Goal: Information Seeking & Learning: Compare options

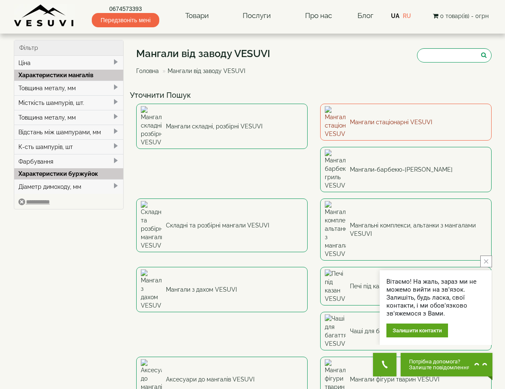
click at [369, 119] on link "Мангали стаціонарні VESUVI" at bounding box center [406, 122] width 172 height 37
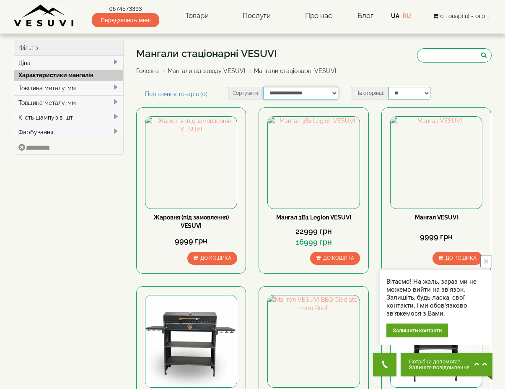
click at [289, 94] on select "**********" at bounding box center [300, 93] width 75 height 13
select select "**********"
click at [263, 87] on select "**********" at bounding box center [300, 93] width 75 height 13
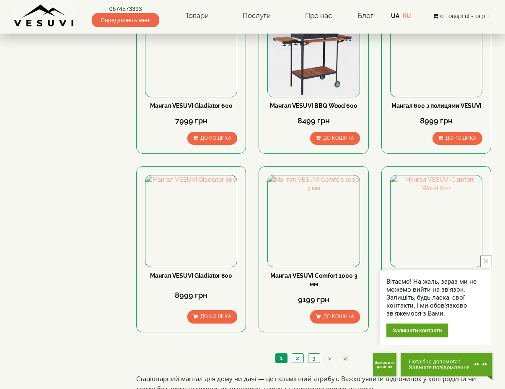
scroll to position [640, 0]
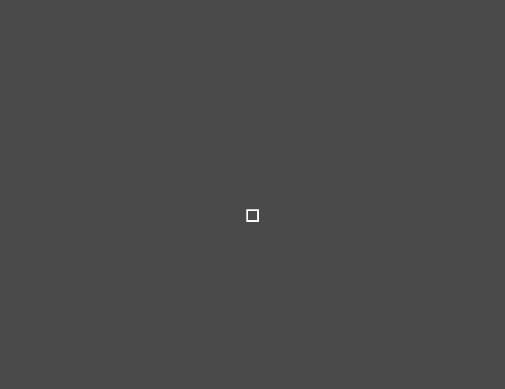
select select "**********"
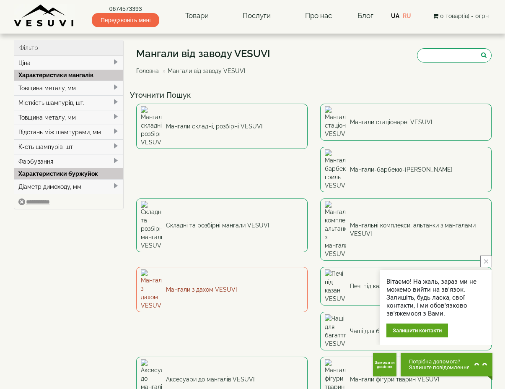
click at [308, 267] on link "Мангали з дахом VESUVI" at bounding box center [222, 289] width 172 height 45
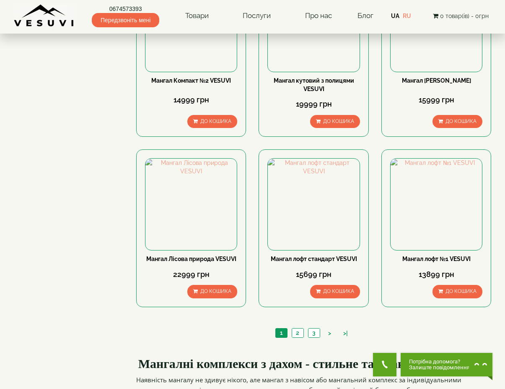
scroll to position [681, 0]
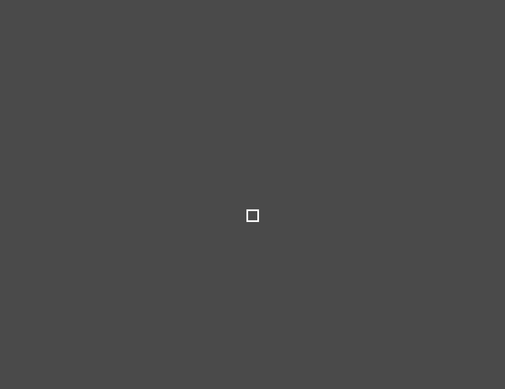
select select
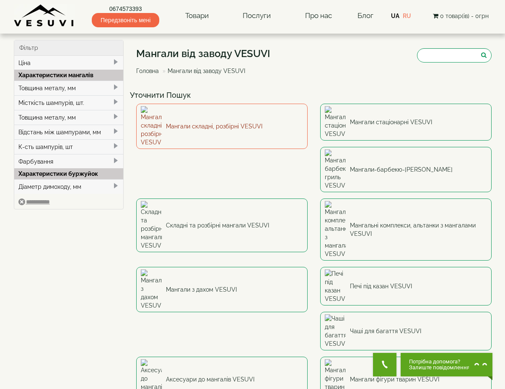
click at [193, 116] on link "Мангали складні, розбірні VESUVI" at bounding box center [222, 126] width 172 height 45
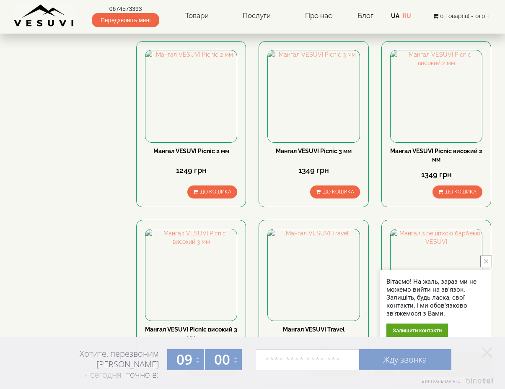
scroll to position [261, 0]
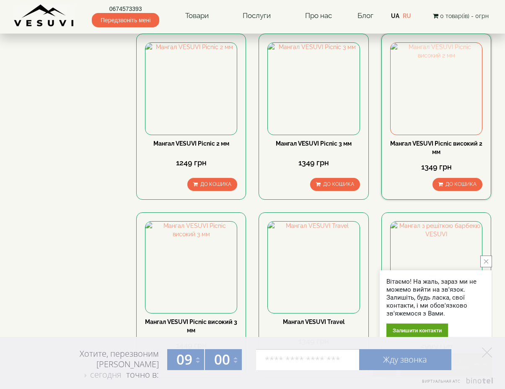
click at [432, 83] on img at bounding box center [436, 88] width 91 height 91
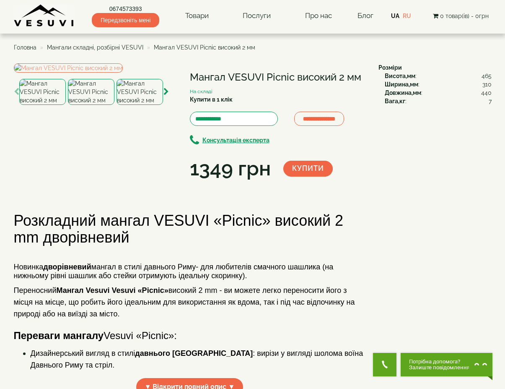
click at [151, 105] on img at bounding box center [140, 92] width 47 height 26
click at [165, 96] on icon "button" at bounding box center [166, 92] width 5 height 8
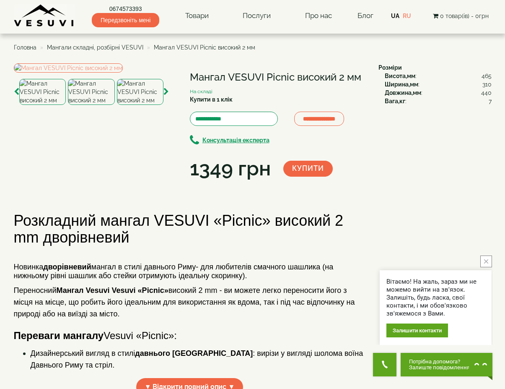
click at [138, 105] on img at bounding box center [140, 92] width 47 height 26
click at [91, 105] on img at bounding box center [91, 92] width 47 height 26
click at [136, 105] on img at bounding box center [140, 92] width 47 height 26
click at [83, 73] on img at bounding box center [68, 67] width 109 height 9
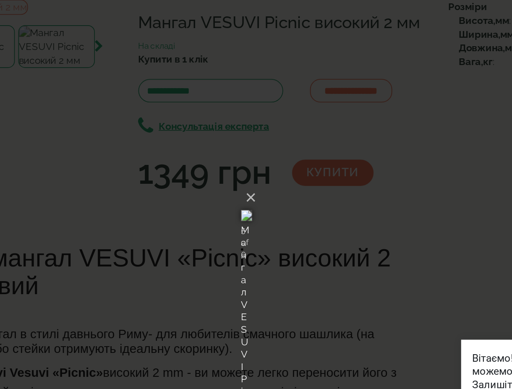
click at [388, 208] on div "× Мангал VESUVI Picnic високий 2 мм 5 of 6 Loading..." at bounding box center [256, 194] width 512 height 389
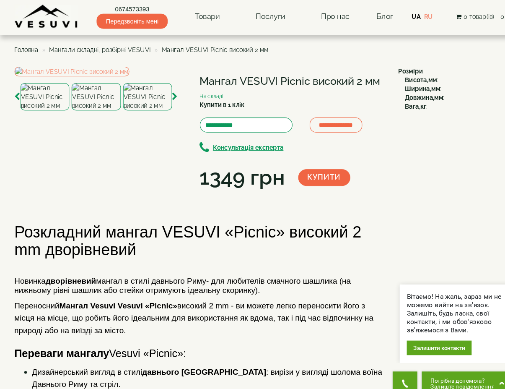
click at [84, 105] on img at bounding box center [91, 92] width 47 height 26
click at [47, 105] on img at bounding box center [42, 92] width 47 height 26
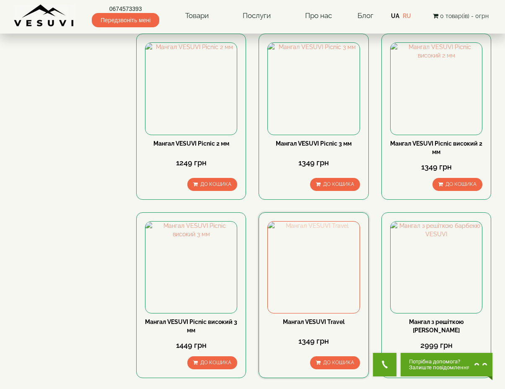
click at [307, 295] on img at bounding box center [313, 266] width 91 height 91
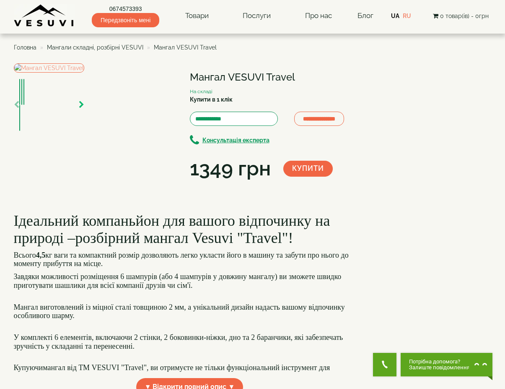
click at [84, 109] on icon "button" at bounding box center [81, 105] width 5 height 8
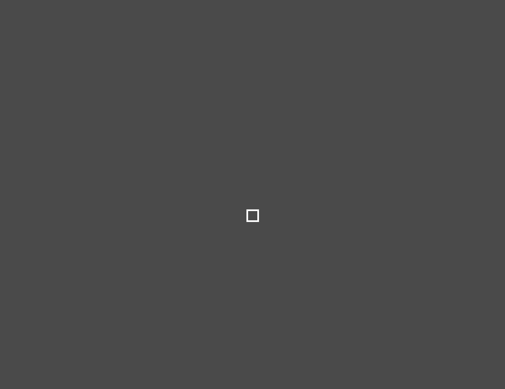
select select
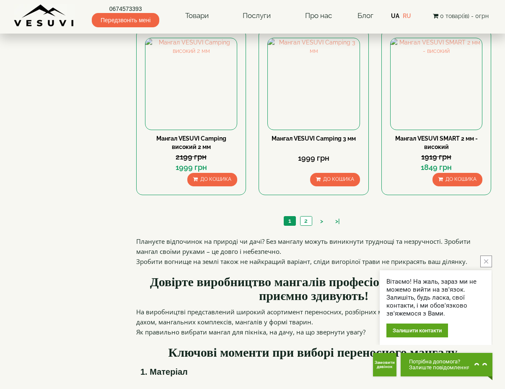
scroll to position [806, 0]
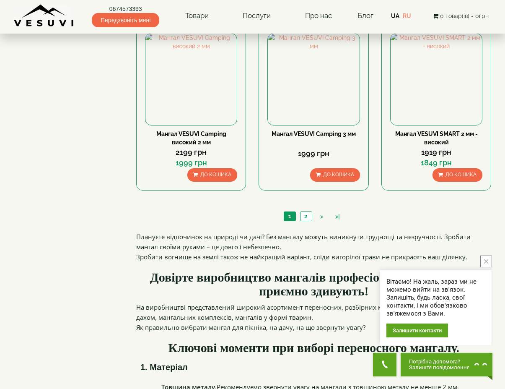
click at [488, 264] on button "close button" at bounding box center [487, 261] width 12 height 12
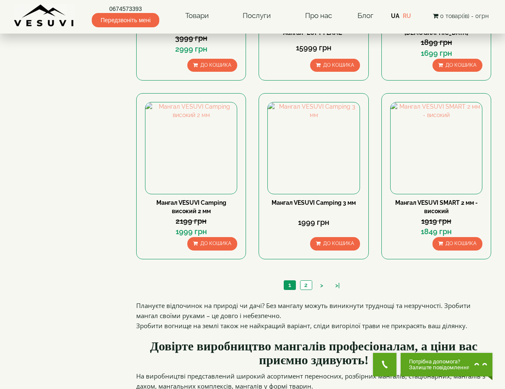
scroll to position [736, 0]
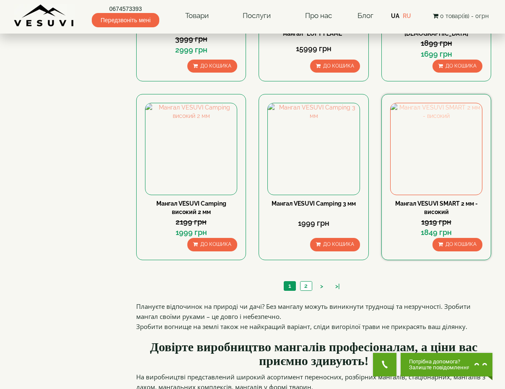
click at [431, 159] on img at bounding box center [436, 148] width 91 height 91
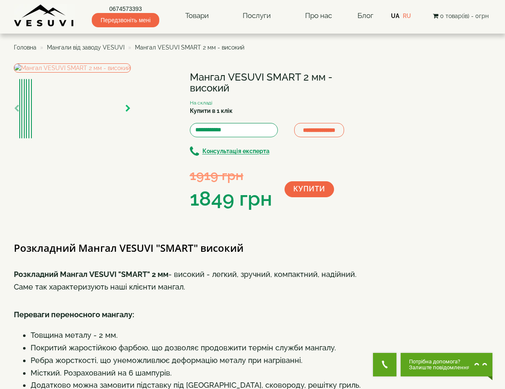
click at [131, 112] on icon "button" at bounding box center [127, 109] width 5 height 8
click at [128, 73] on img at bounding box center [72, 67] width 117 height 9
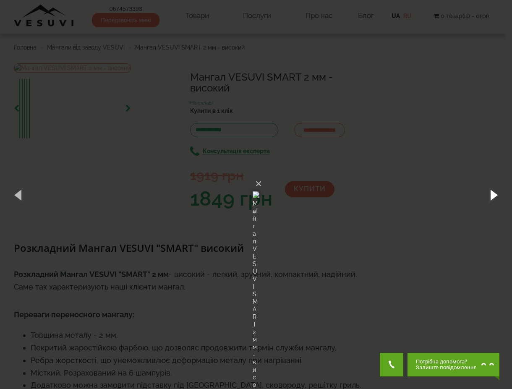
click at [490, 197] on button "button" at bounding box center [493, 195] width 38 height 46
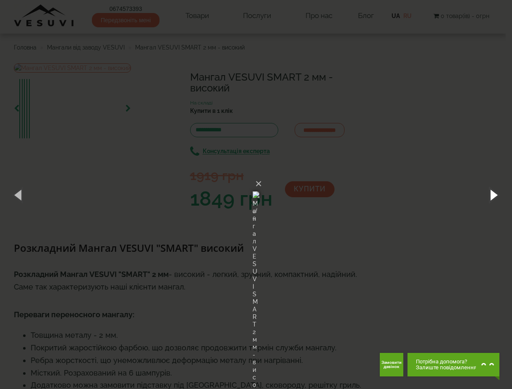
click at [490, 198] on button "button" at bounding box center [493, 195] width 38 height 46
click at [407, 277] on div "× Мангал VESUVI SMART 2 мм - високий 1 of 6 Loading..." at bounding box center [256, 194] width 512 height 389
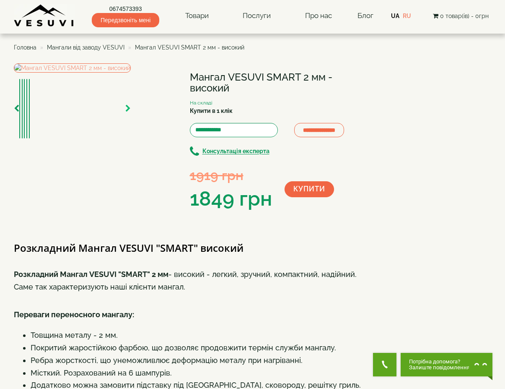
click at [131, 112] on icon "button" at bounding box center [127, 109] width 5 height 8
click at [131, 73] on img at bounding box center [72, 67] width 117 height 9
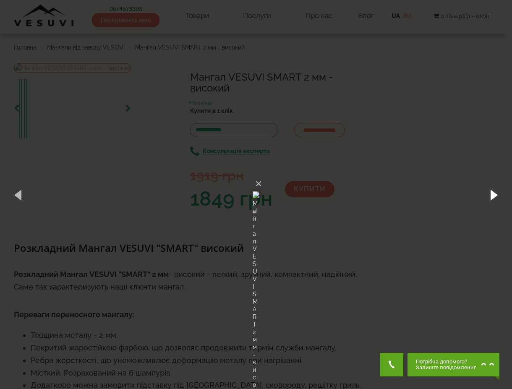
click at [488, 190] on button "button" at bounding box center [493, 195] width 38 height 46
click at [488, 191] on button "button" at bounding box center [493, 195] width 38 height 46
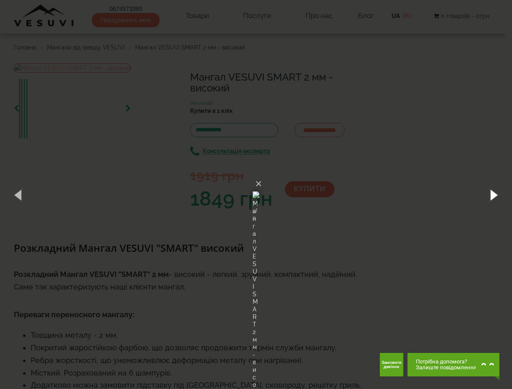
click at [488, 191] on button "button" at bounding box center [493, 195] width 38 height 46
click at [403, 232] on div "× Мангал VESUVI SMART 2 мм - високий 1 of 6 Loading..." at bounding box center [256, 194] width 512 height 389
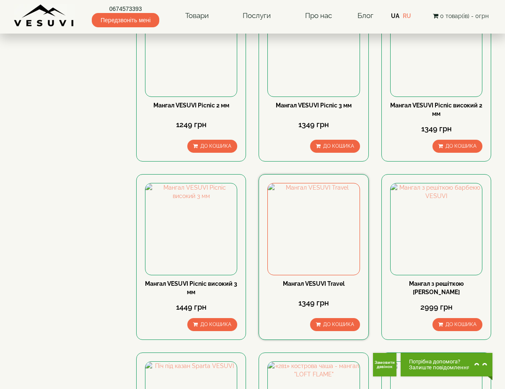
scroll to position [299, 0]
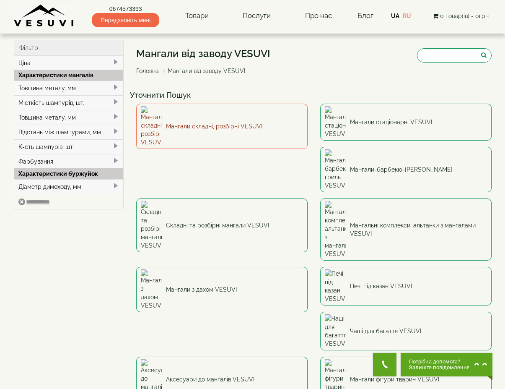
click at [247, 119] on link "Мангали складні, розбірні VESUVI" at bounding box center [222, 126] width 172 height 45
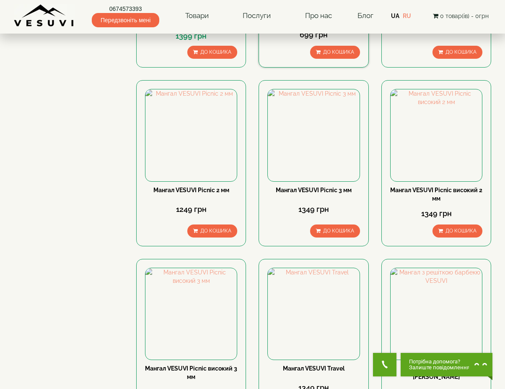
scroll to position [229, 0]
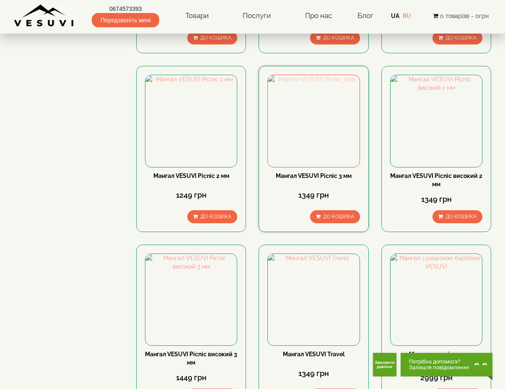
click at [312, 131] on img at bounding box center [313, 120] width 91 height 91
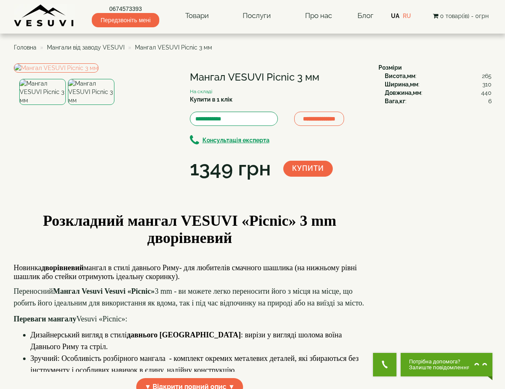
click at [91, 105] on img at bounding box center [91, 92] width 47 height 26
click at [35, 105] on img at bounding box center [42, 92] width 47 height 26
click at [68, 105] on div at bounding box center [91, 92] width 47 height 26
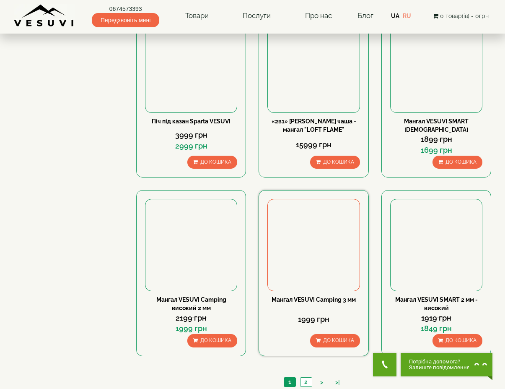
scroll to position [644, 0]
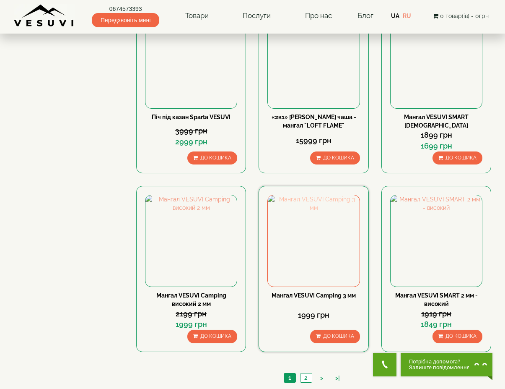
click at [313, 242] on img at bounding box center [313, 240] width 91 height 91
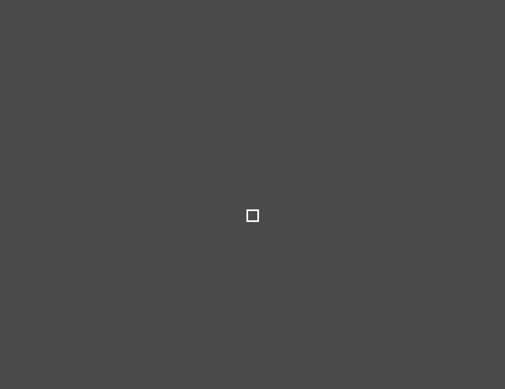
select select
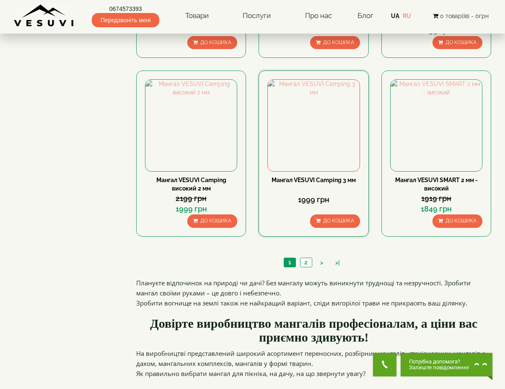
scroll to position [761, 0]
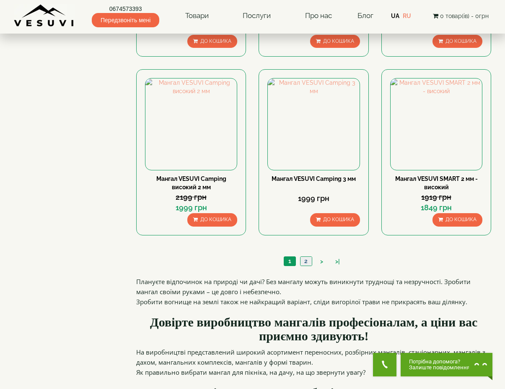
click at [307, 262] on link "2" at bounding box center [306, 261] width 12 height 9
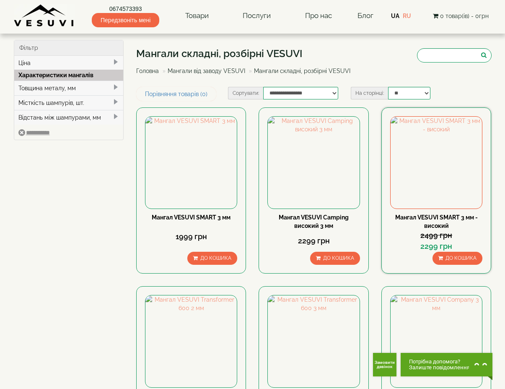
click at [428, 222] on link "Мангал VESUVI SMART 3 мм - високий" at bounding box center [437, 221] width 83 height 15
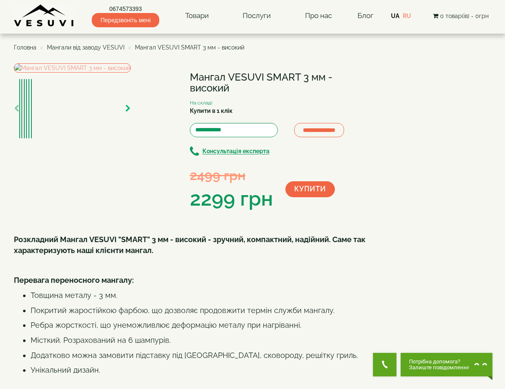
click at [131, 112] on icon "button" at bounding box center [127, 109] width 5 height 8
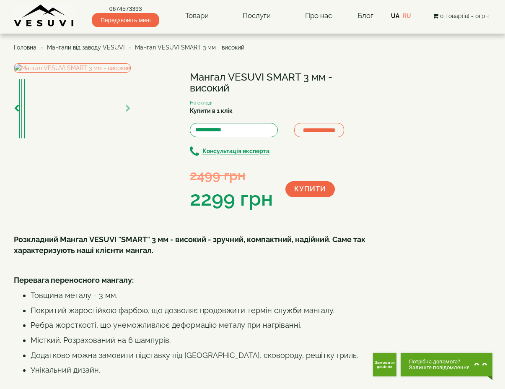
drag, startPoint x: 166, startPoint y: 226, endPoint x: 60, endPoint y: 226, distance: 106.1
click at [131, 138] on div at bounding box center [72, 109] width 117 height 60
click at [18, 112] on icon "button" at bounding box center [16, 109] width 5 height 8
click at [103, 73] on img at bounding box center [72, 67] width 117 height 9
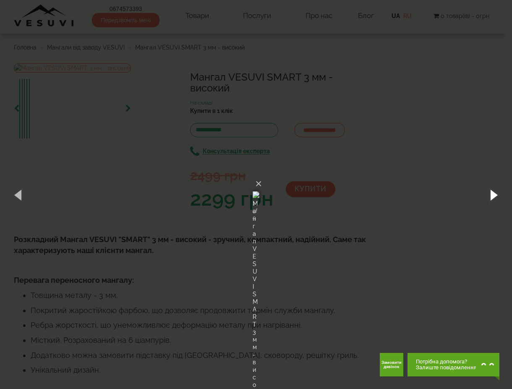
click at [489, 198] on button "button" at bounding box center [493, 195] width 38 height 46
click at [494, 195] on button "button" at bounding box center [493, 195] width 38 height 46
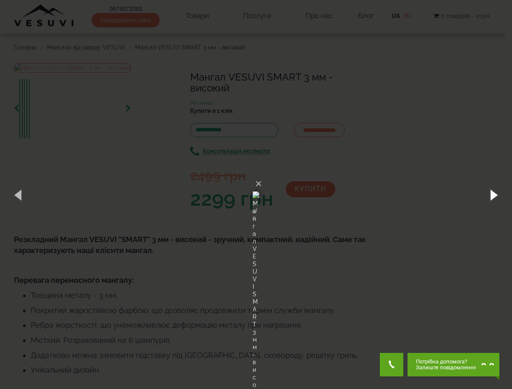
click at [494, 195] on button "button" at bounding box center [493, 195] width 38 height 46
click at [494, 196] on button "button" at bounding box center [493, 195] width 38 height 46
click at [417, 218] on div "× Мангал VESUVI SMART 3 мм - високий 4 of 6 Loading..." at bounding box center [256, 194] width 512 height 389
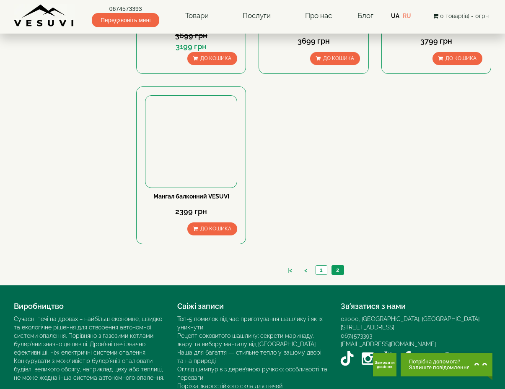
scroll to position [589, 0]
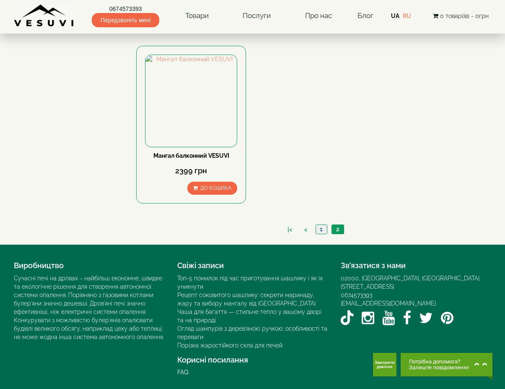
click at [324, 231] on link "1" at bounding box center [321, 229] width 11 height 9
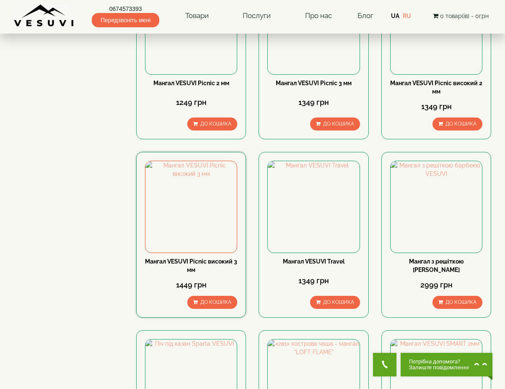
scroll to position [322, 0]
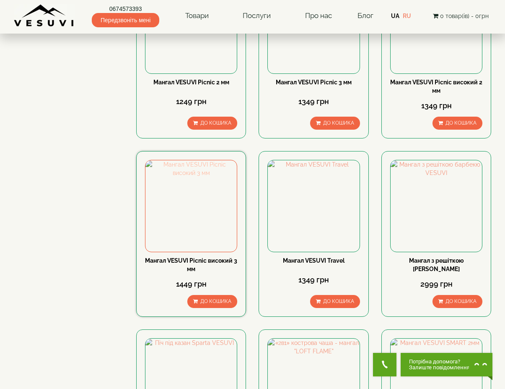
click at [222, 239] on img at bounding box center [191, 205] width 91 height 91
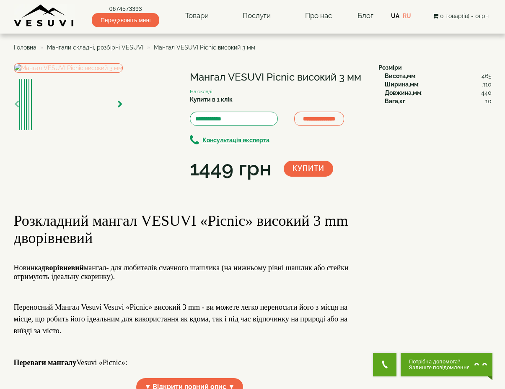
click at [123, 73] on img at bounding box center [68, 67] width 109 height 9
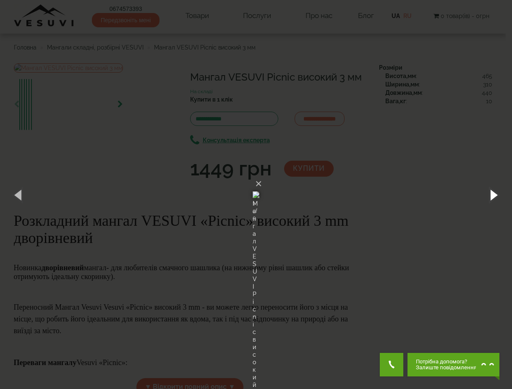
click at [493, 195] on button "button" at bounding box center [493, 195] width 38 height 46
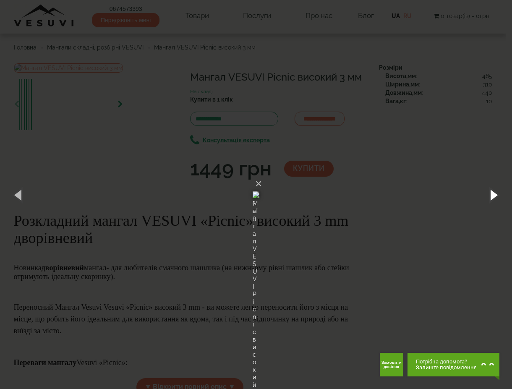
click at [493, 195] on button "button" at bounding box center [493, 195] width 38 height 46
click at [416, 232] on div "× Мангал VESUVI Picnic високий 3 мм 3 of 6 Loading..." at bounding box center [256, 194] width 512 height 389
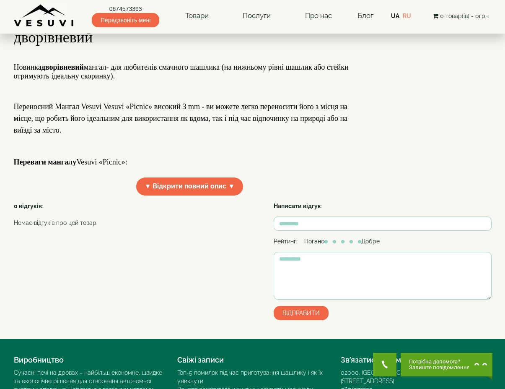
scroll to position [201, 0]
